Goal: Consume media (video, audio)

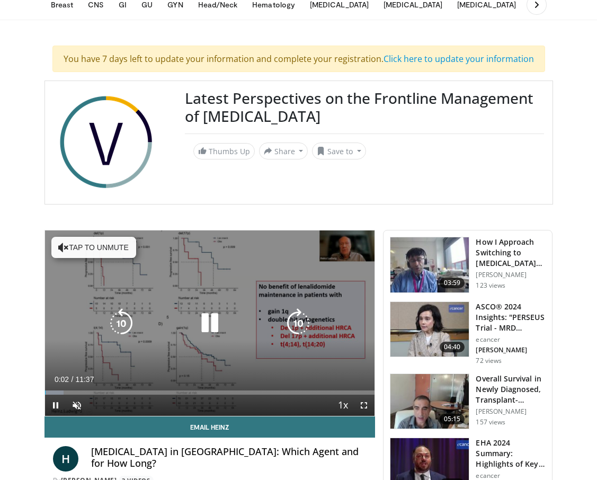
scroll to position [49, 0]
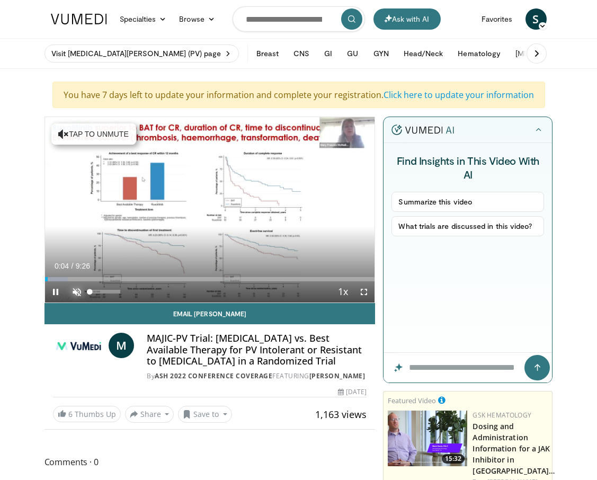
click at [77, 293] on span "Video Player" at bounding box center [76, 291] width 21 height 21
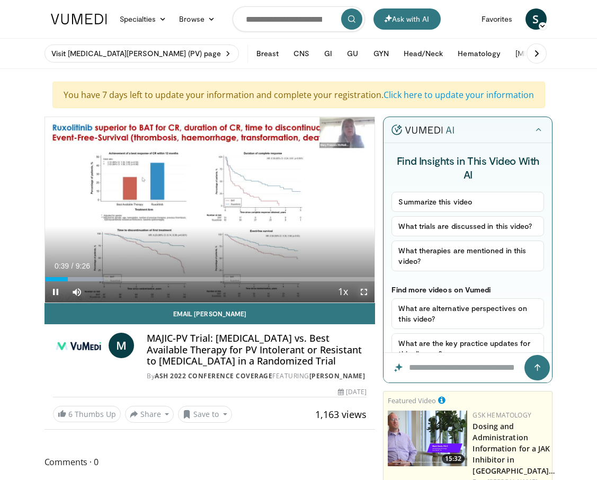
click at [363, 292] on span "Video Player" at bounding box center [364, 291] width 21 height 21
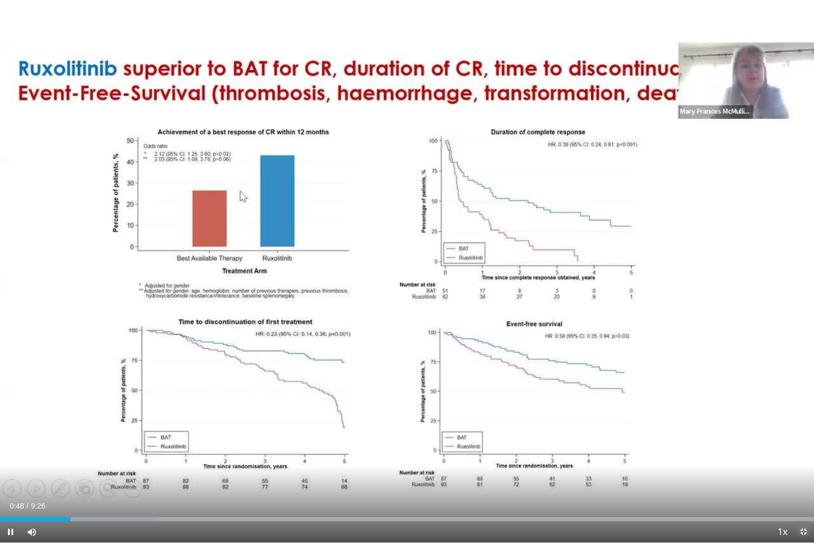
click at [597, 480] on span "Video Player" at bounding box center [803, 531] width 21 height 21
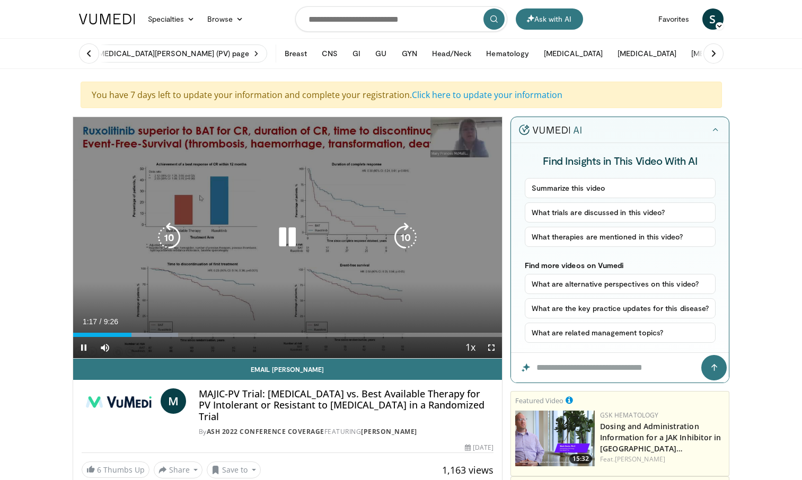
click at [294, 234] on icon "Video Player" at bounding box center [287, 238] width 30 height 30
